Goal: Transaction & Acquisition: Book appointment/travel/reservation

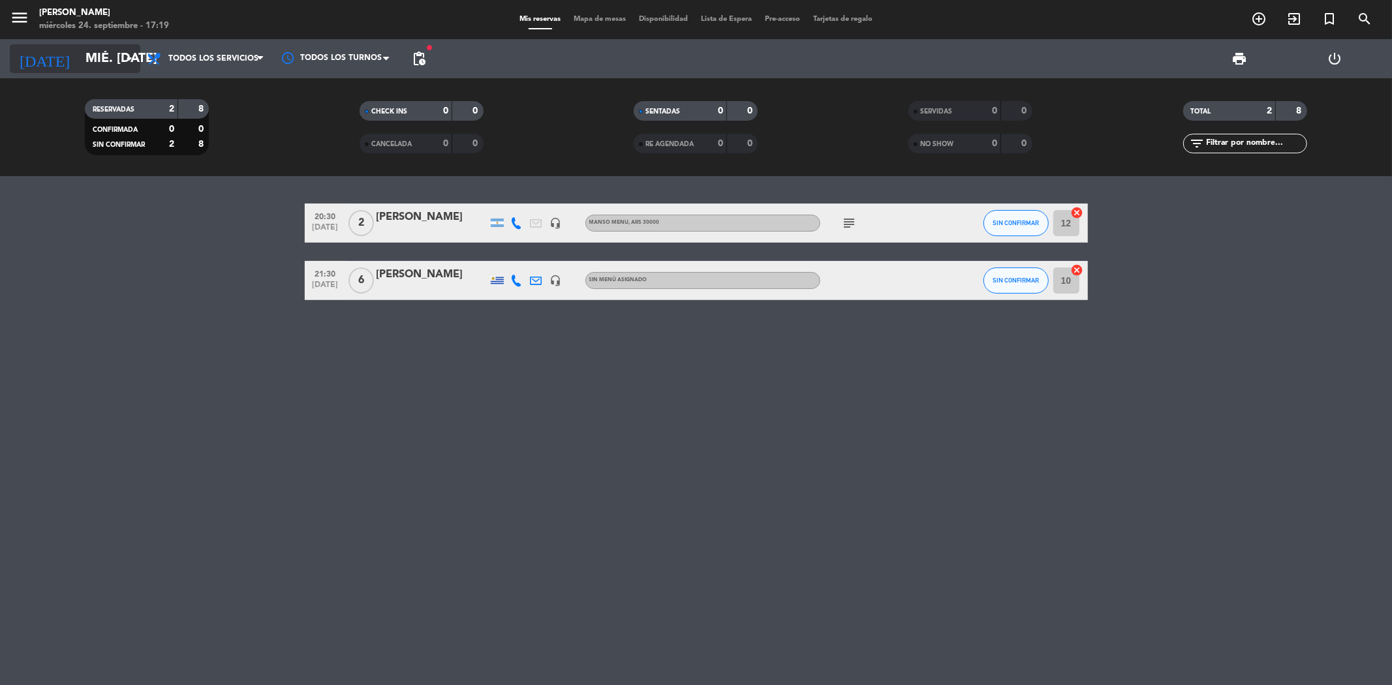
click at [126, 60] on icon "arrow_drop_down" at bounding box center [129, 59] width 16 height 16
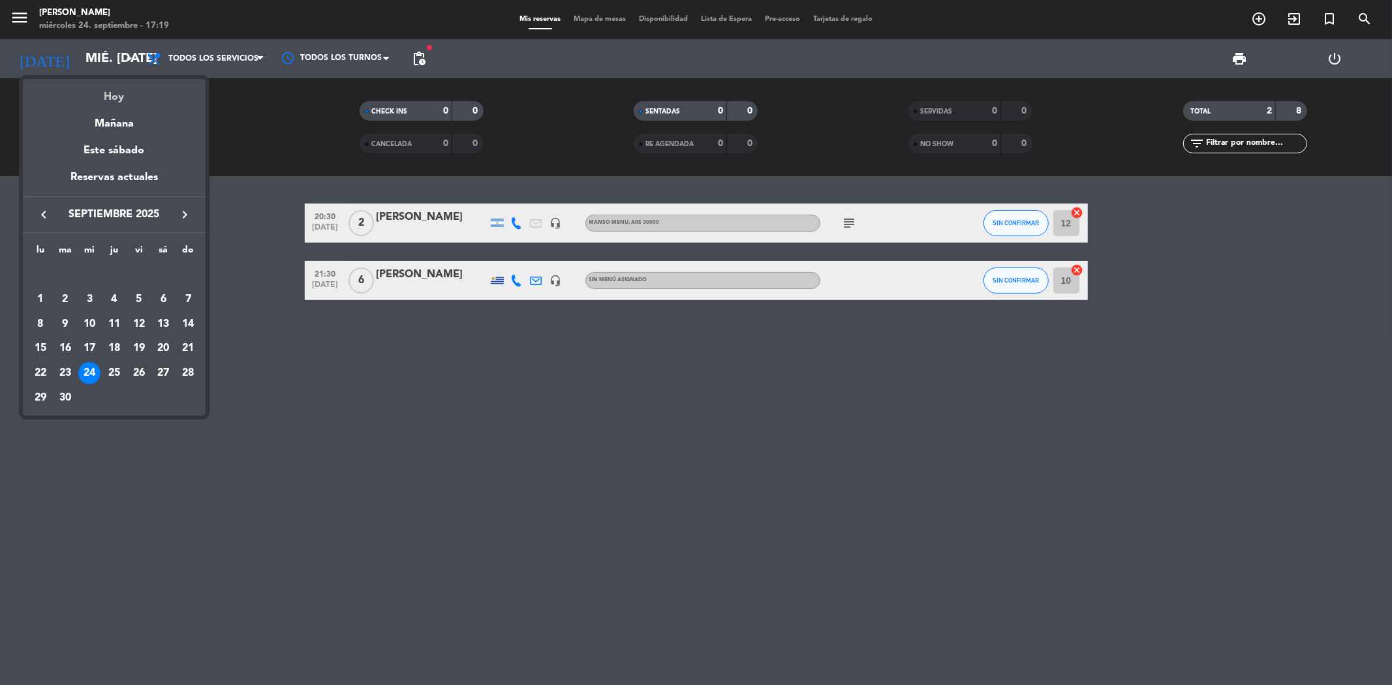
click at [121, 89] on div "Hoy" at bounding box center [114, 92] width 183 height 27
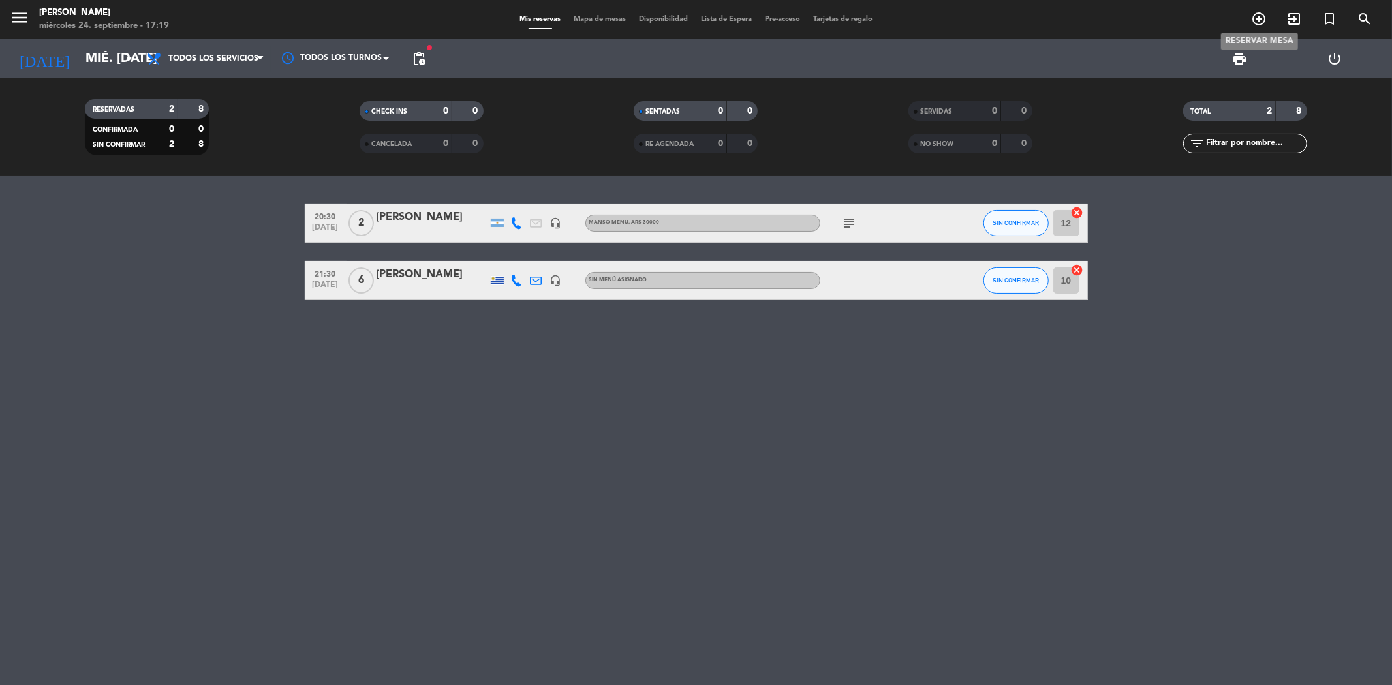
click at [1258, 17] on icon "add_circle_outline" at bounding box center [1259, 19] width 16 height 16
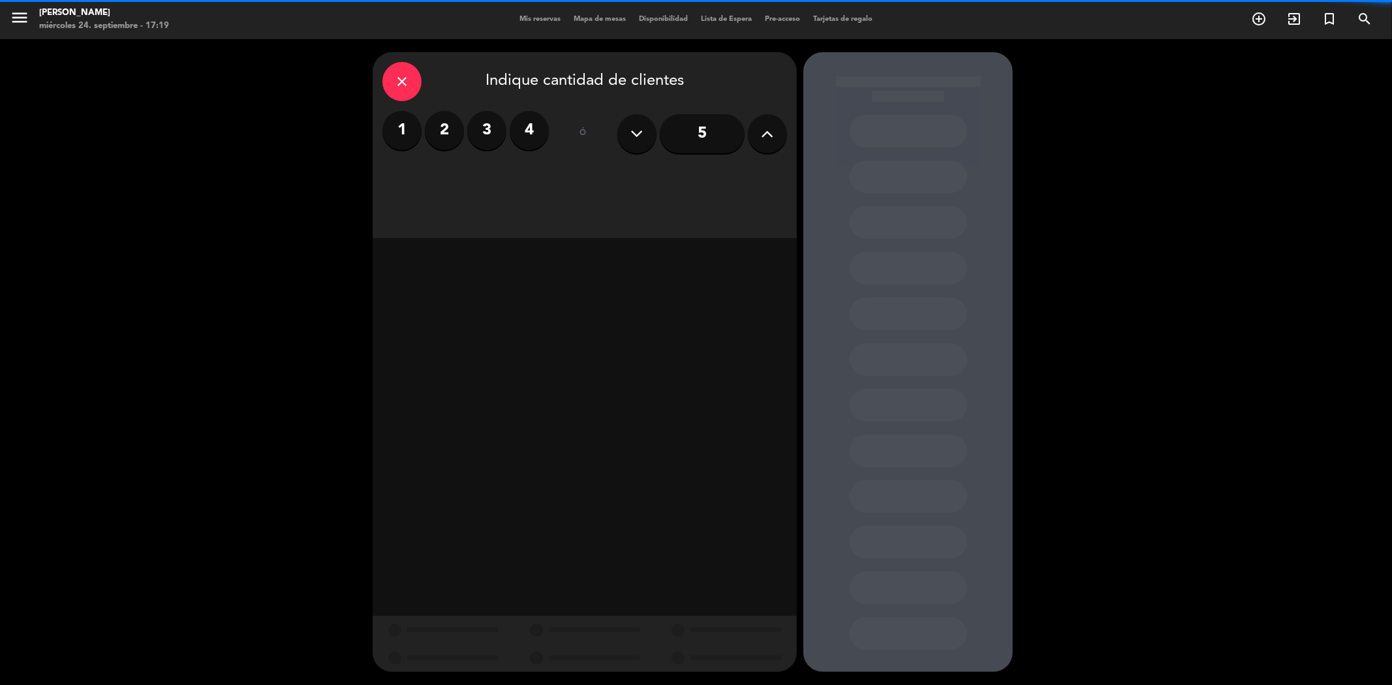
click at [452, 125] on label "2" at bounding box center [444, 130] width 39 height 39
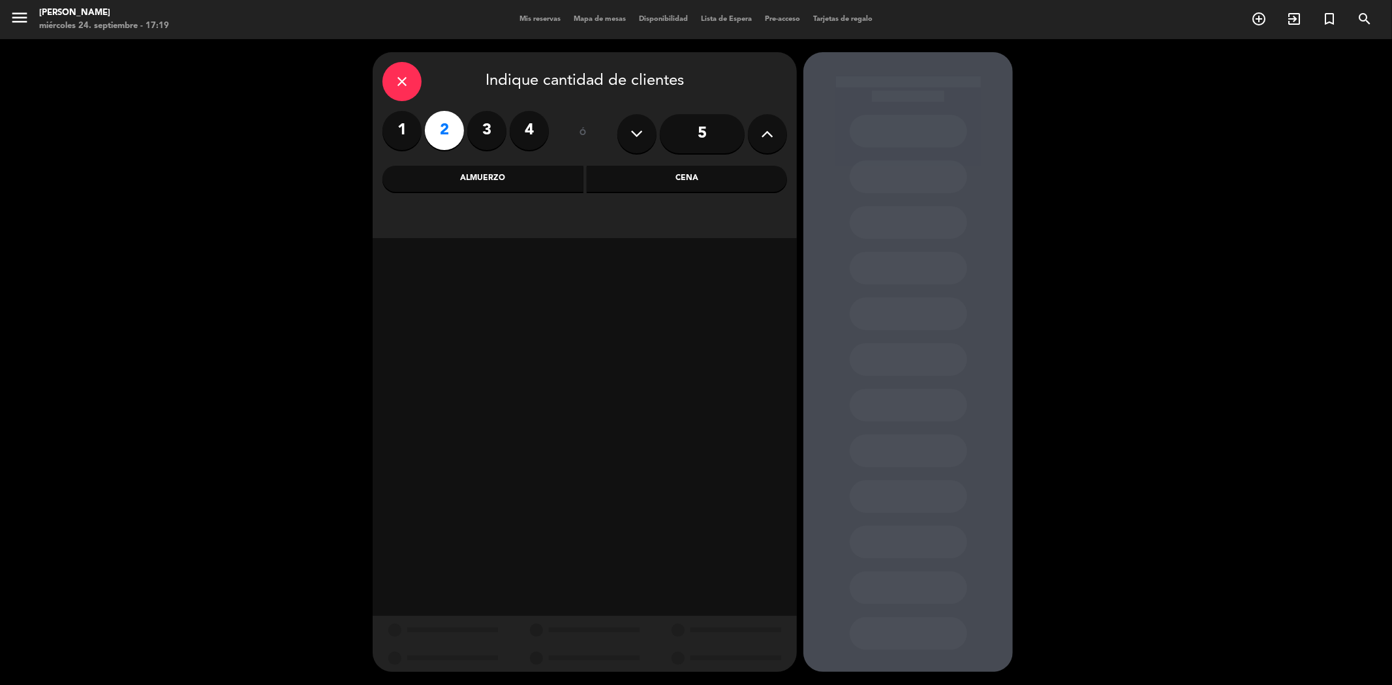
click at [655, 185] on div "Cena" at bounding box center [687, 179] width 201 height 26
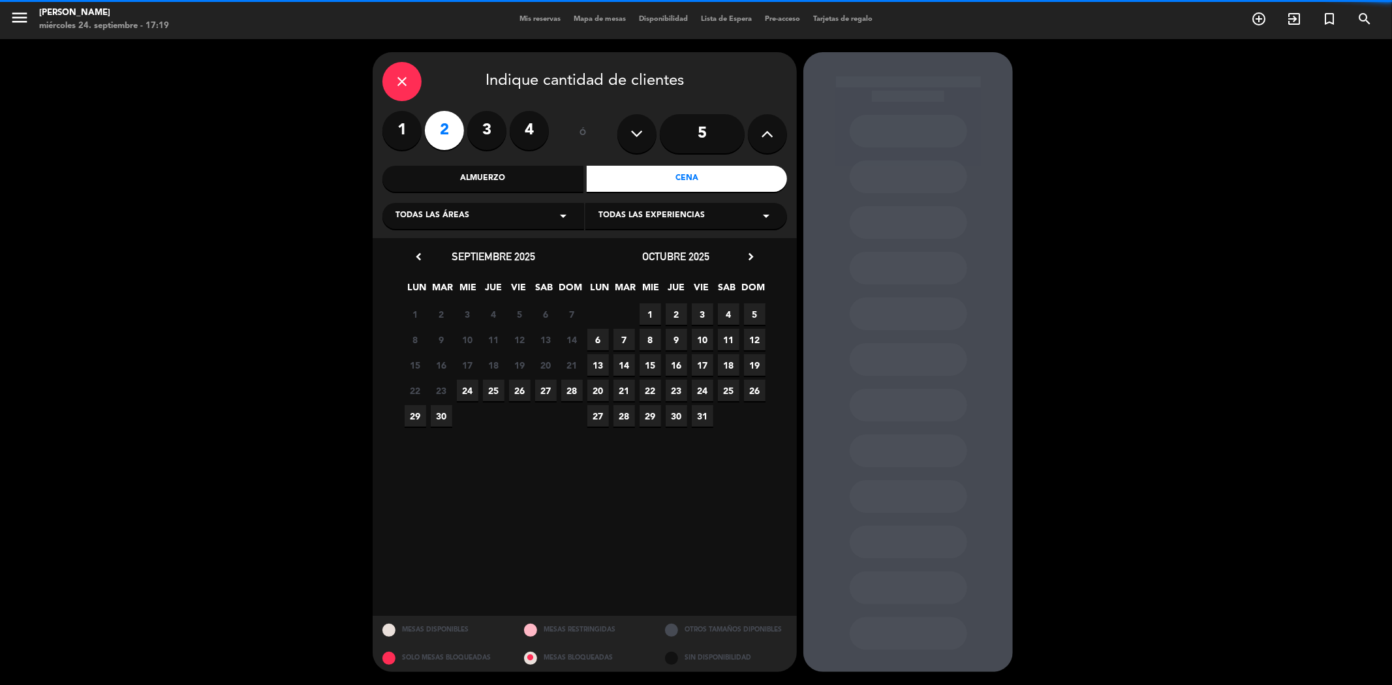
click at [642, 216] on span "Todas las experiencias" at bounding box center [652, 216] width 106 height 13
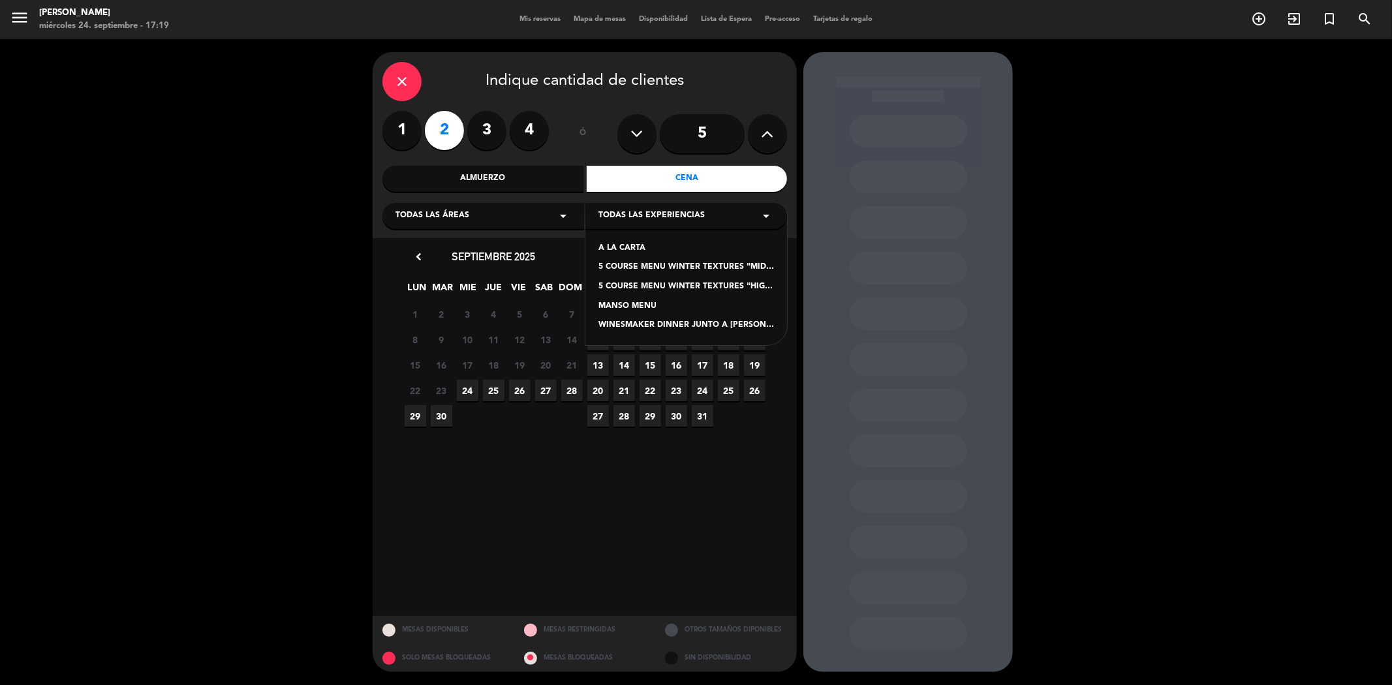
click at [640, 245] on div "A LA CARTA" at bounding box center [687, 248] width 176 height 13
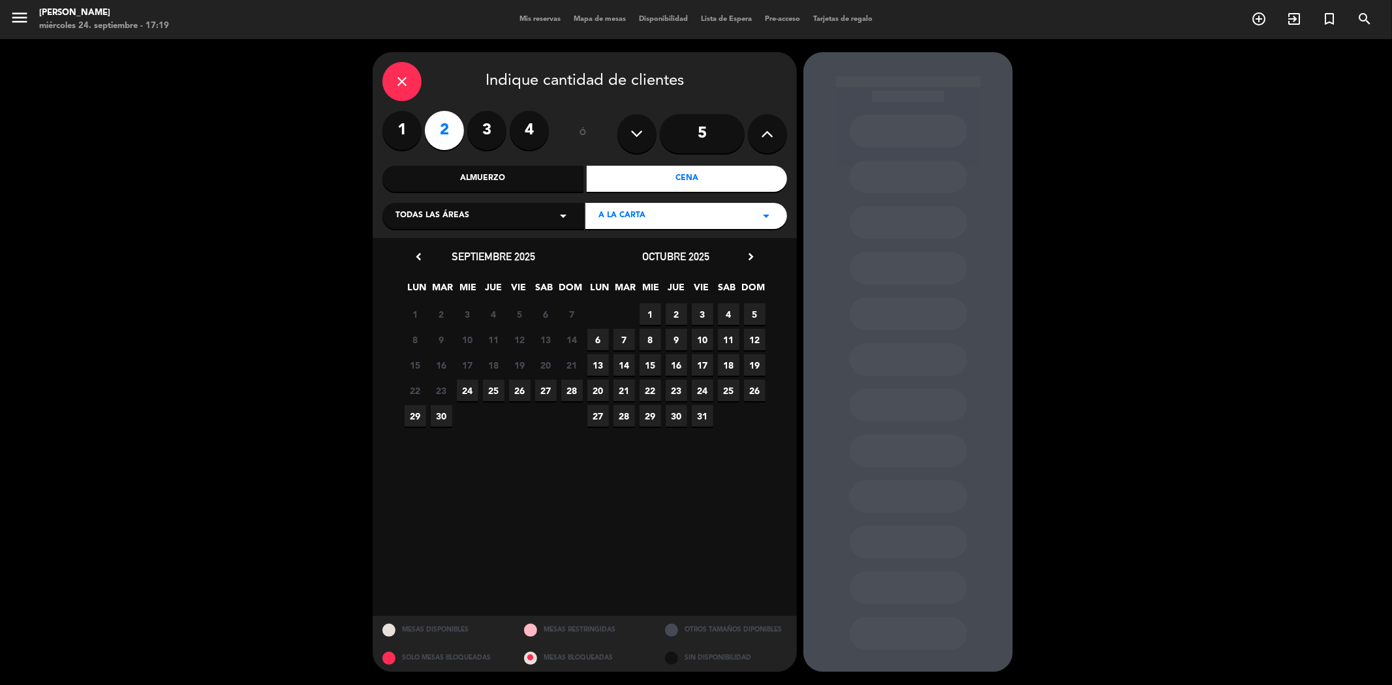
click at [466, 386] on span "24" at bounding box center [468, 391] width 22 height 22
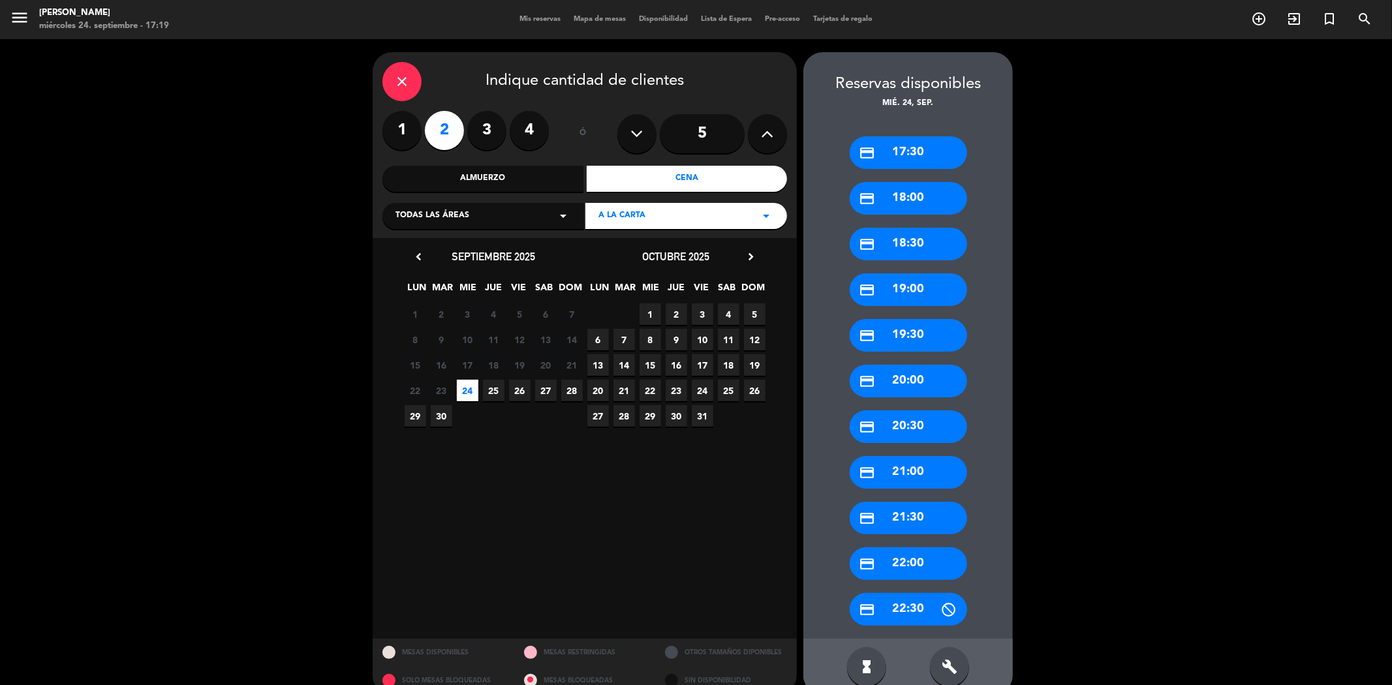
click at [896, 423] on div "credit_card 20:30" at bounding box center [909, 427] width 118 height 33
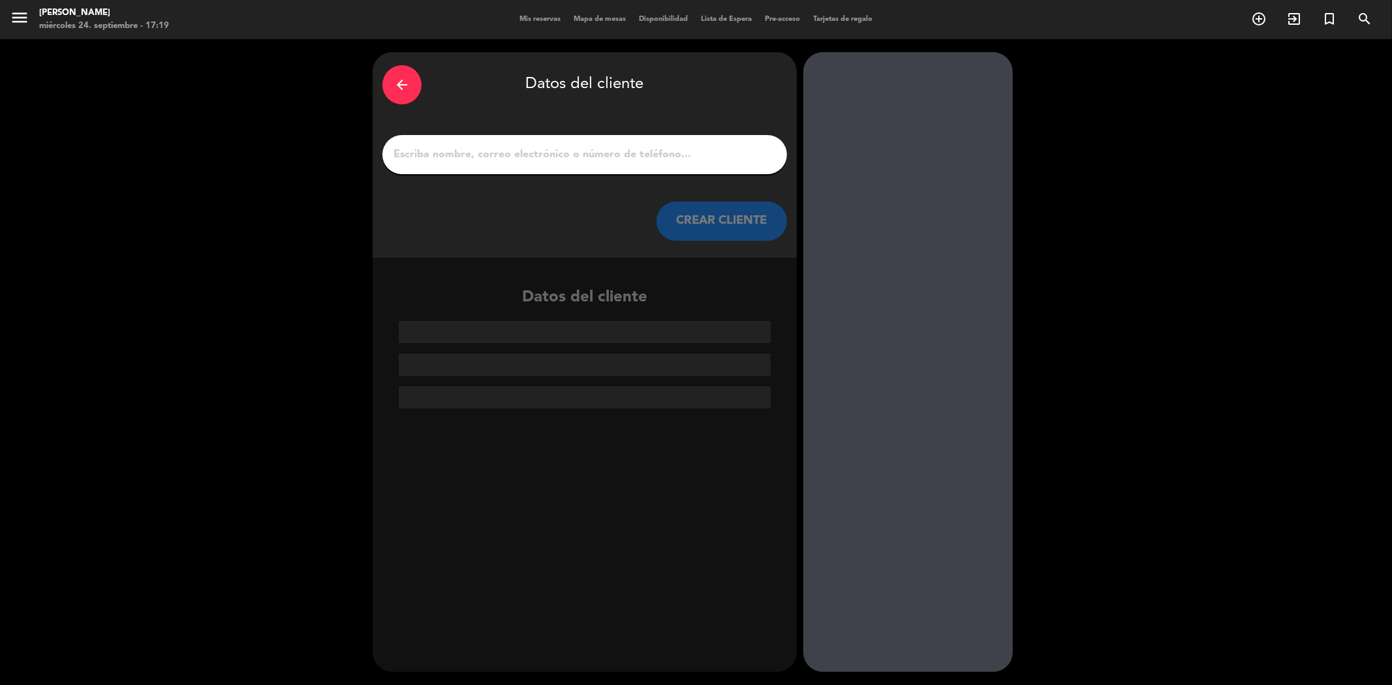
click at [601, 161] on input "1" at bounding box center [584, 155] width 385 height 18
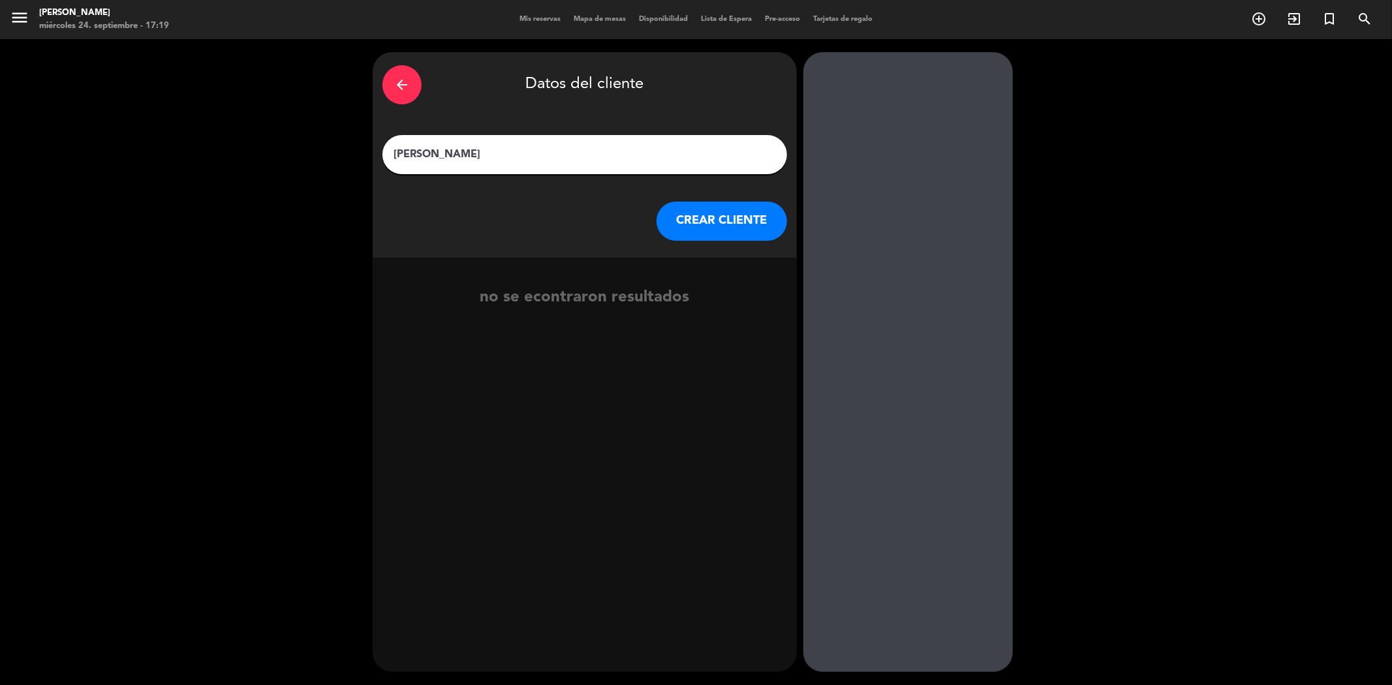
type input "[PERSON_NAME]"
click at [712, 223] on button "CREAR CLIENTE" at bounding box center [722, 221] width 131 height 39
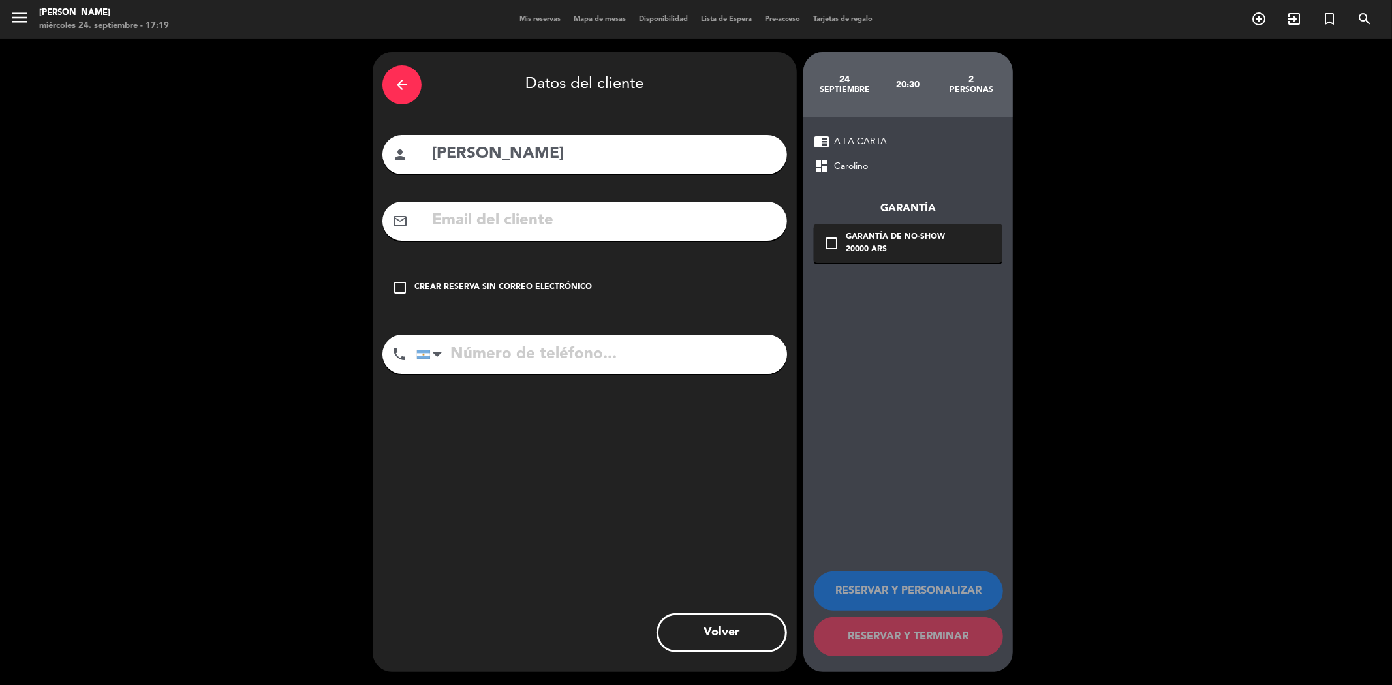
click at [510, 226] on input "text" at bounding box center [604, 221] width 347 height 27
click at [475, 223] on input "text" at bounding box center [604, 221] width 347 height 27
click at [513, 363] on input "tel" at bounding box center [601, 354] width 371 height 39
click at [523, 355] on input "tel" at bounding box center [601, 354] width 371 height 39
type input "2615553463"
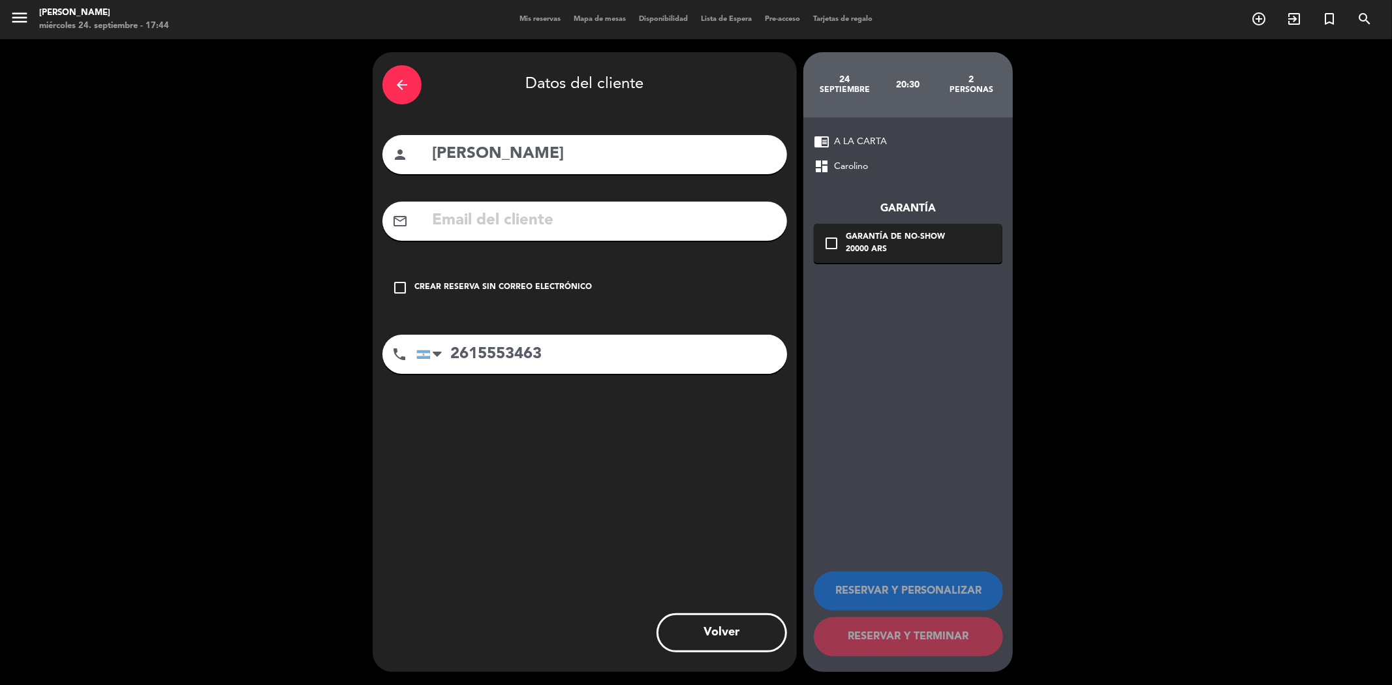
click at [554, 290] on div "Crear reserva sin correo electrónico" at bounding box center [504, 287] width 178 height 13
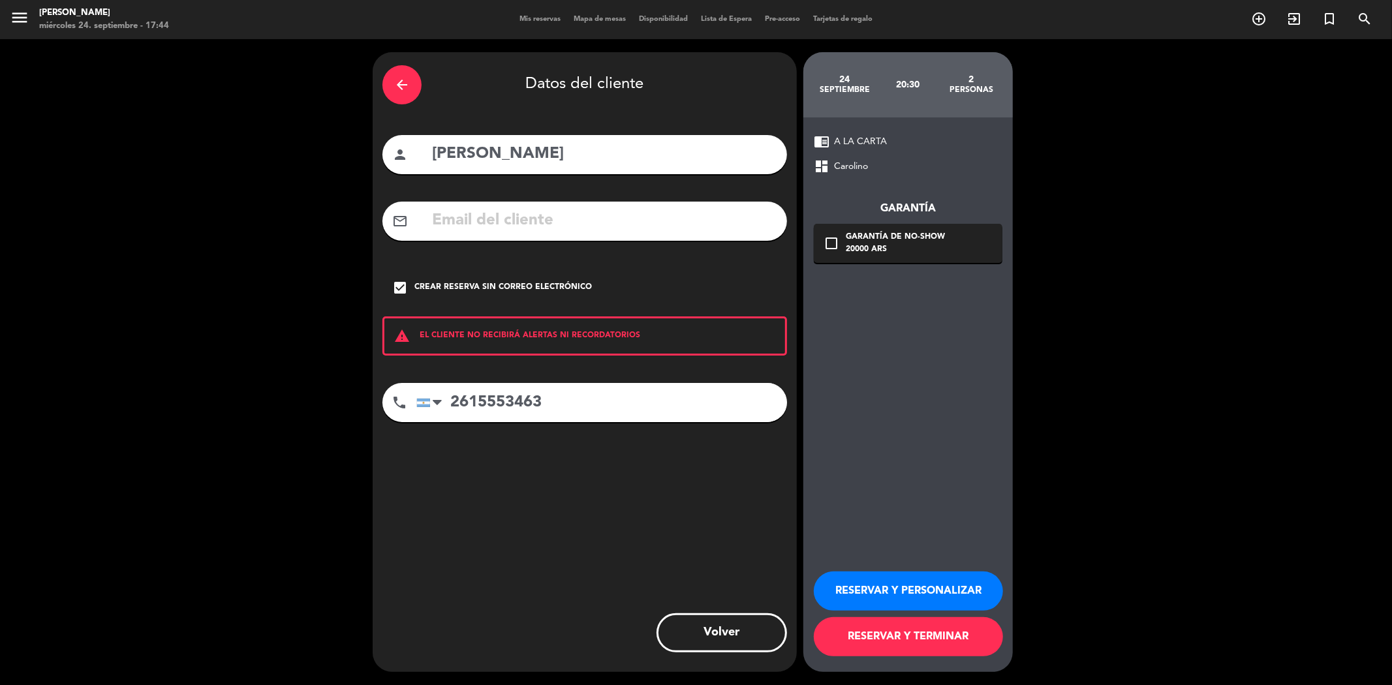
click at [875, 645] on button "RESERVAR Y TERMINAR" at bounding box center [908, 637] width 189 height 39
